Goal: Task Accomplishment & Management: Manage account settings

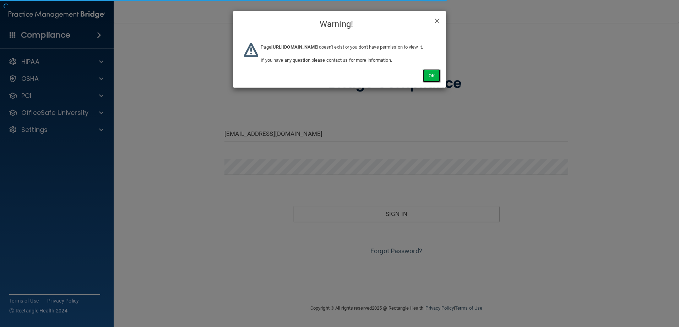
click at [430, 82] on button "Ok" at bounding box center [431, 75] width 18 height 13
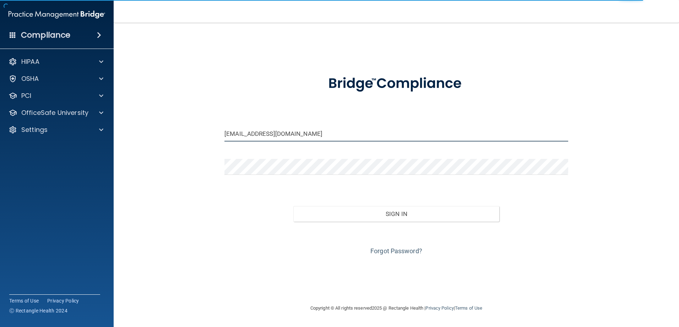
click at [305, 129] on input "[EMAIL_ADDRESS][DOMAIN_NAME]" at bounding box center [396, 134] width 344 height 16
type input "[EMAIL_ADDRESS][DOMAIN_NAME]"
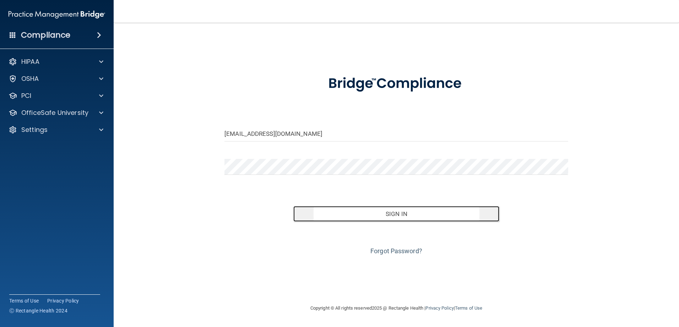
click at [368, 210] on button "Sign In" at bounding box center [396, 214] width 206 height 16
